Goal: Task Accomplishment & Management: Manage account settings

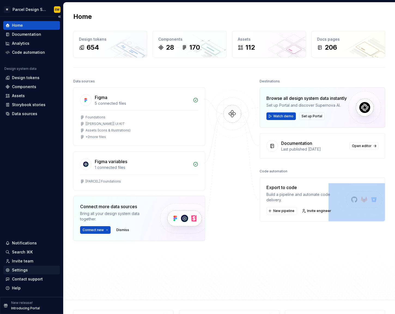
click at [34, 271] on div "Settings" at bounding box center [31, 269] width 52 height 5
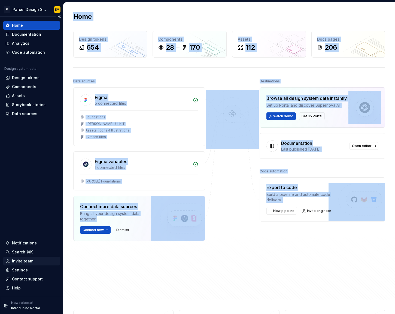
click at [31, 263] on div "Invite team" at bounding box center [22, 260] width 21 height 5
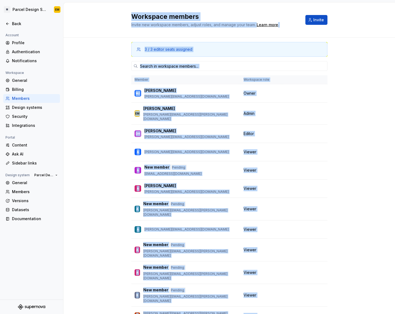
click at [85, 185] on div "3 / 3 editor seats assigned Member Workspace role WJ William Ji william.ji@manu…" at bounding box center [230, 193] width 332 height 311
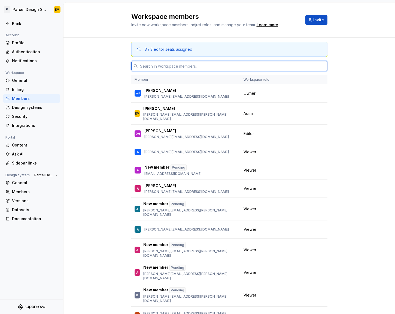
click at [203, 65] on input "text" at bounding box center [233, 66] width 190 height 10
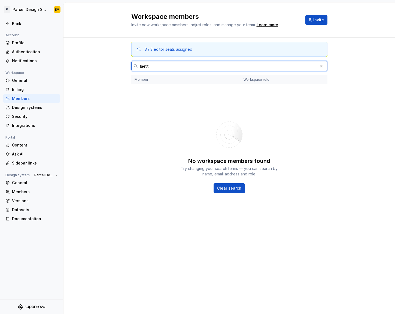
click at [164, 67] on input "laetit" at bounding box center [228, 66] width 180 height 10
type input "laetitia.gagnard@manutan.fr"
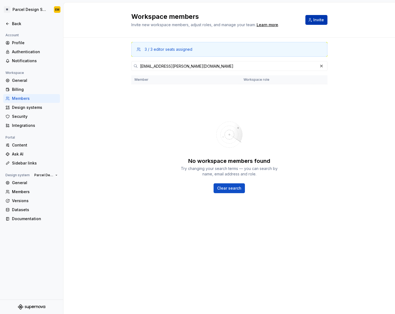
click at [317, 21] on span "Invite" at bounding box center [319, 19] width 11 height 5
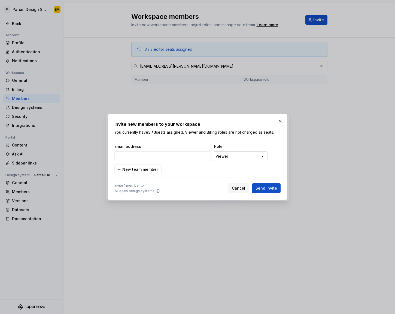
type input "laetitia.gagnard@manutan.fr"
click at [265, 188] on span "Send invite" at bounding box center [267, 187] width 22 height 5
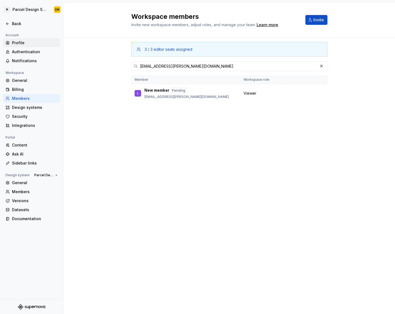
click at [31, 41] on div "Profile" at bounding box center [35, 42] width 46 height 5
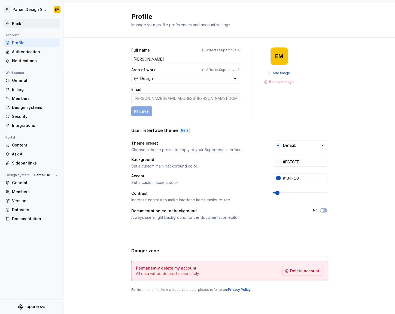
click at [14, 21] on div "Back" at bounding box center [35, 23] width 46 height 5
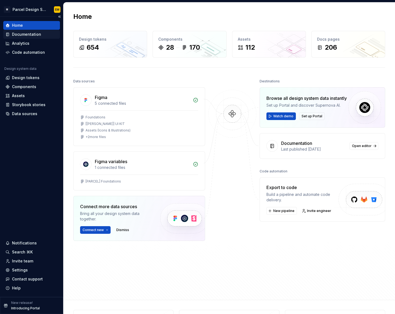
click at [40, 33] on div "Documentation" at bounding box center [31, 34] width 52 height 5
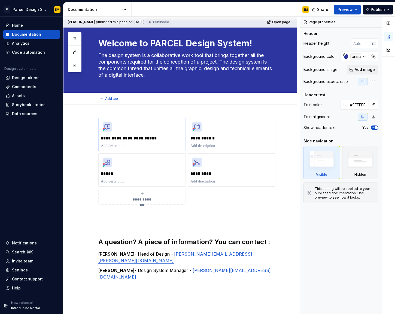
scroll to position [27, 0]
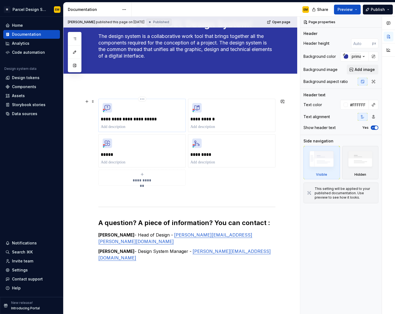
click at [159, 115] on div "**********" at bounding box center [142, 115] width 83 height 28
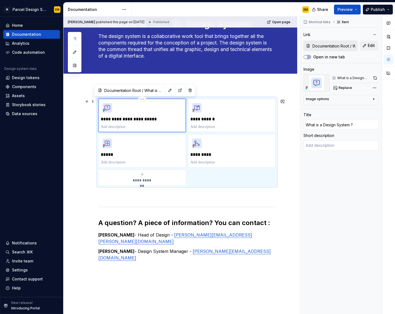
click at [174, 116] on p "**********" at bounding box center [142, 118] width 83 height 5
click at [251, 81] on div "Add tab" at bounding box center [186, 80] width 177 height 8
click at [82, 89] on div "**********" at bounding box center [181, 229] width 234 height 286
click at [176, 77] on div "Add tab" at bounding box center [186, 80] width 177 height 8
type textarea "*"
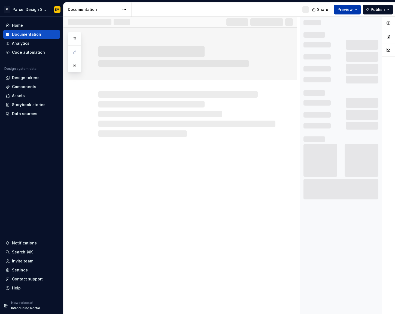
click at [348, 10] on span "Preview" at bounding box center [345, 9] width 15 height 5
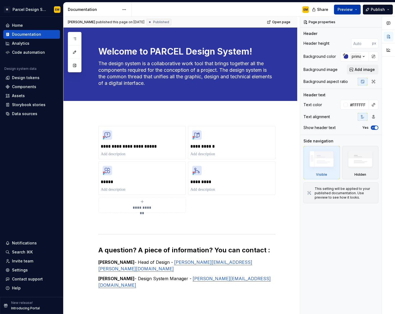
click at [342, 12] on span "Preview" at bounding box center [345, 9] width 15 height 5
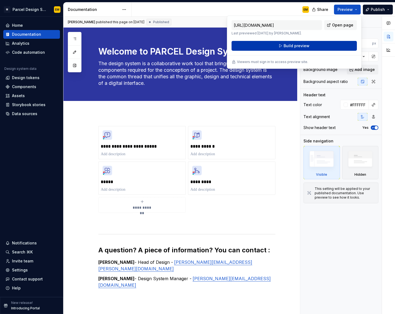
click at [304, 47] on span "Build preview" at bounding box center [297, 45] width 26 height 5
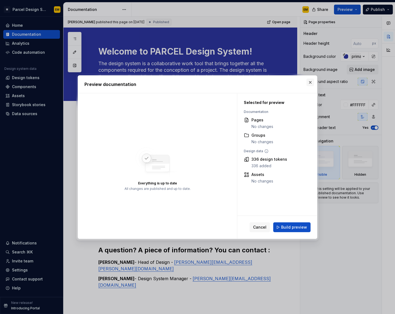
click at [313, 85] on button "button" at bounding box center [311, 83] width 8 height 8
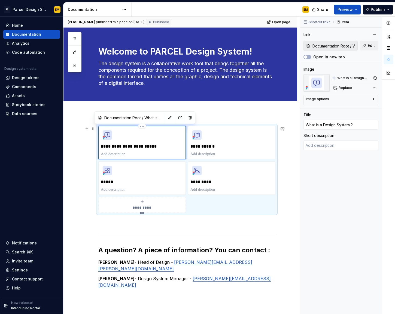
click at [152, 141] on div "**********" at bounding box center [142, 142] width 83 height 28
click at [145, 103] on div "Add tab" at bounding box center [186, 107] width 177 height 8
type textarea "*"
click at [16, 74] on div "Design tokens" at bounding box center [31, 77] width 57 height 9
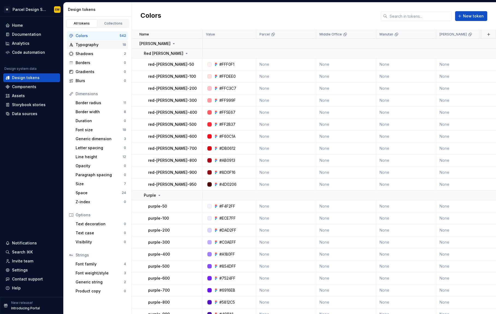
click at [99, 46] on div "Typography" at bounding box center [99, 44] width 47 height 5
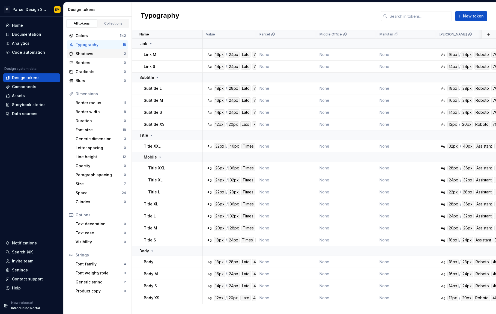
click at [96, 55] on div "Shadows" at bounding box center [100, 53] width 48 height 5
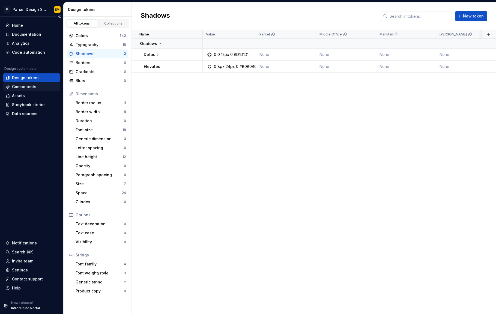
click at [35, 87] on div "Components" at bounding box center [24, 86] width 24 height 5
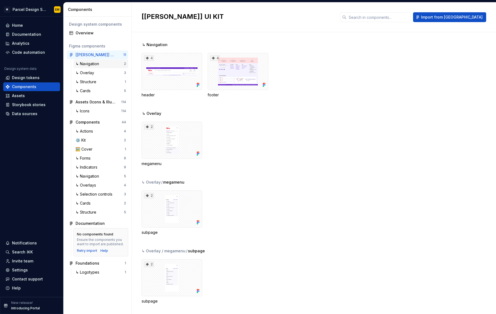
click at [93, 64] on div "↳ Navigation" at bounding box center [89, 63] width 26 height 5
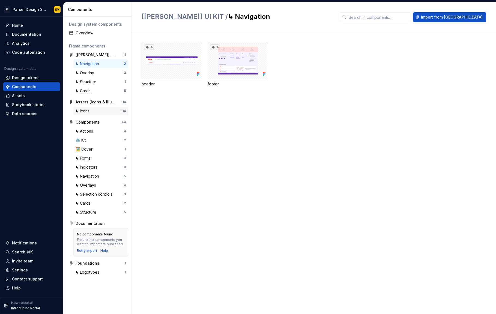
click at [103, 112] on div "↳ Icons" at bounding box center [99, 110] width 46 height 5
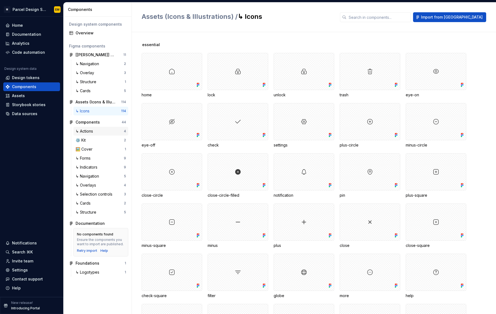
click at [103, 131] on div "↳ Actions" at bounding box center [100, 130] width 48 height 5
